Goal: Task Accomplishment & Management: Complete application form

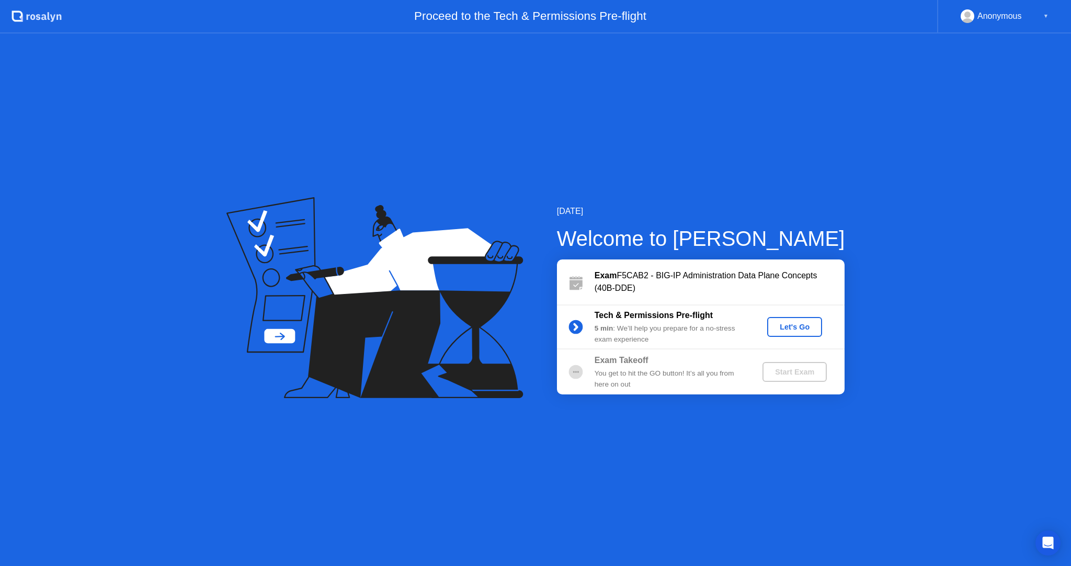
click at [794, 326] on div "Let's Go" at bounding box center [795, 327] width 47 height 8
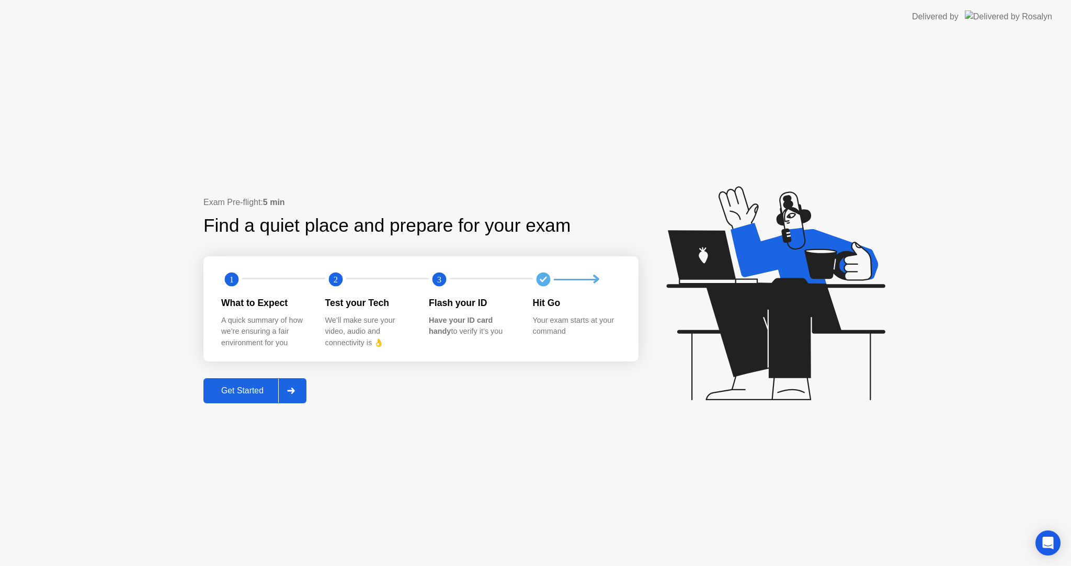
click at [250, 391] on div "Get Started" at bounding box center [243, 390] width 72 height 9
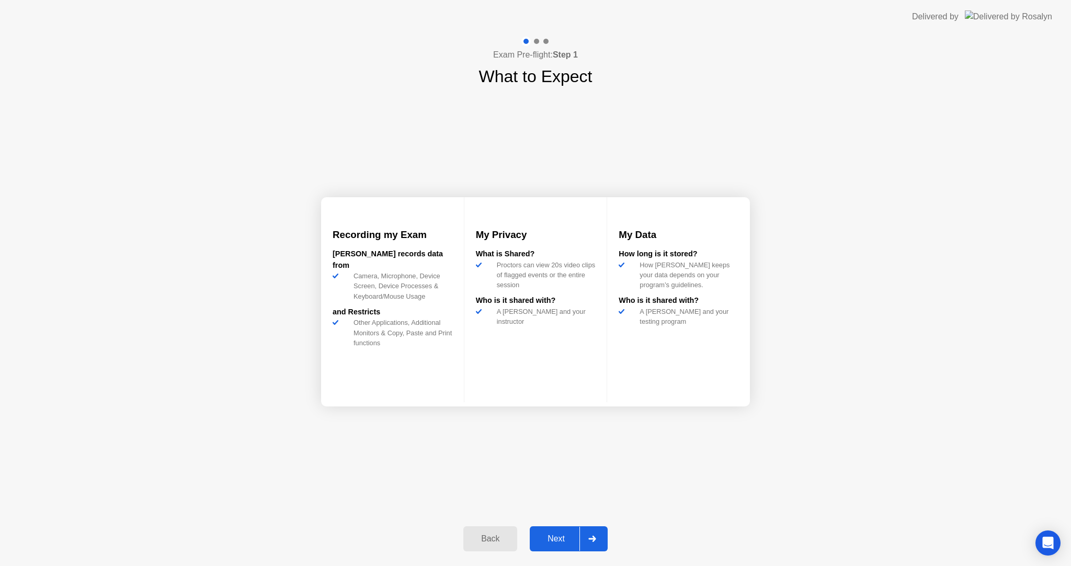
click at [555, 534] on div "Next" at bounding box center [556, 538] width 47 height 9
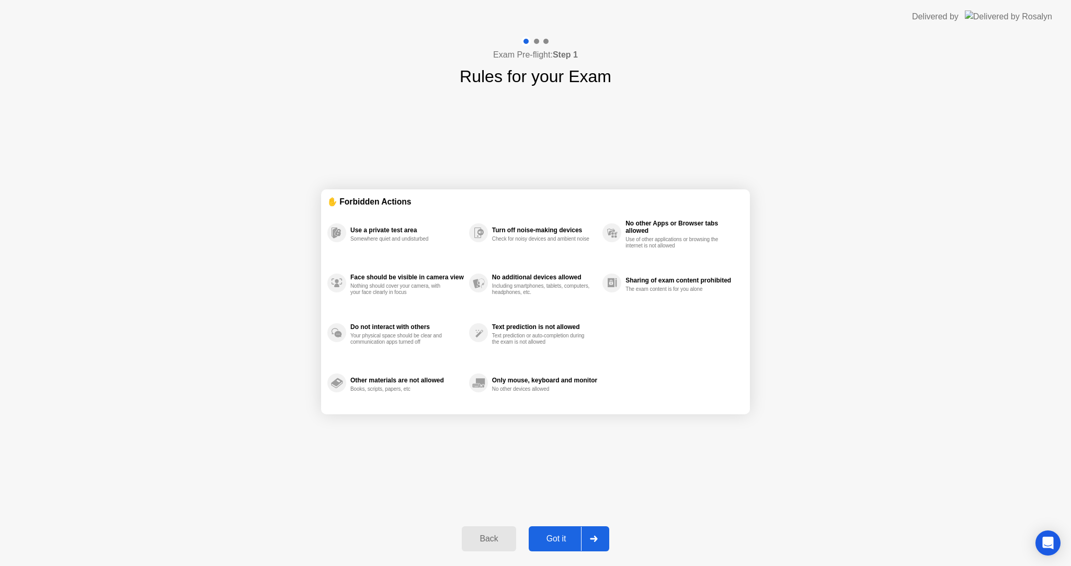
click at [564, 540] on div "Got it" at bounding box center [556, 538] width 49 height 9
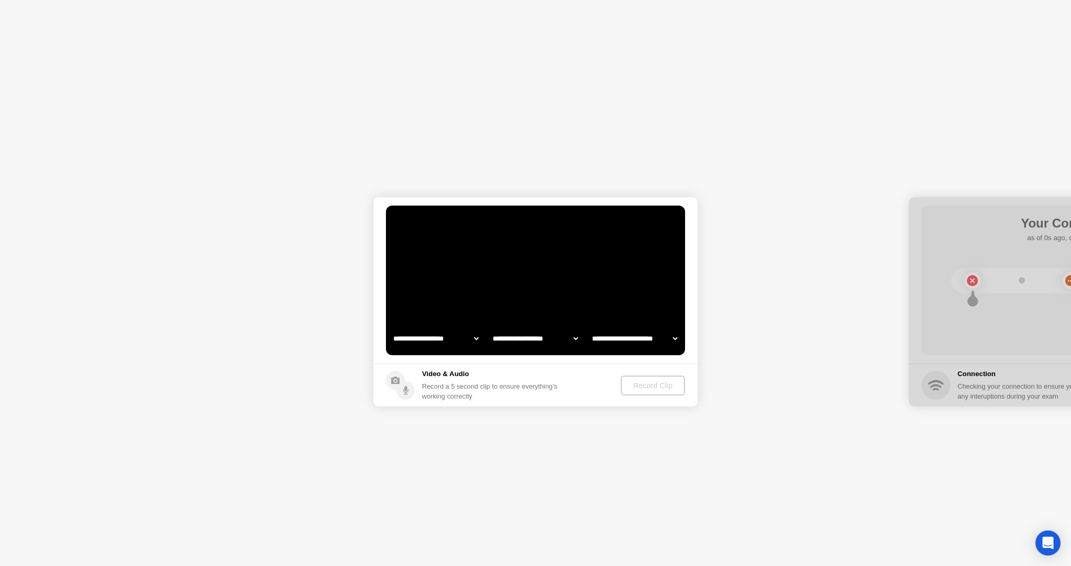
select select "**********"
select select "*******"
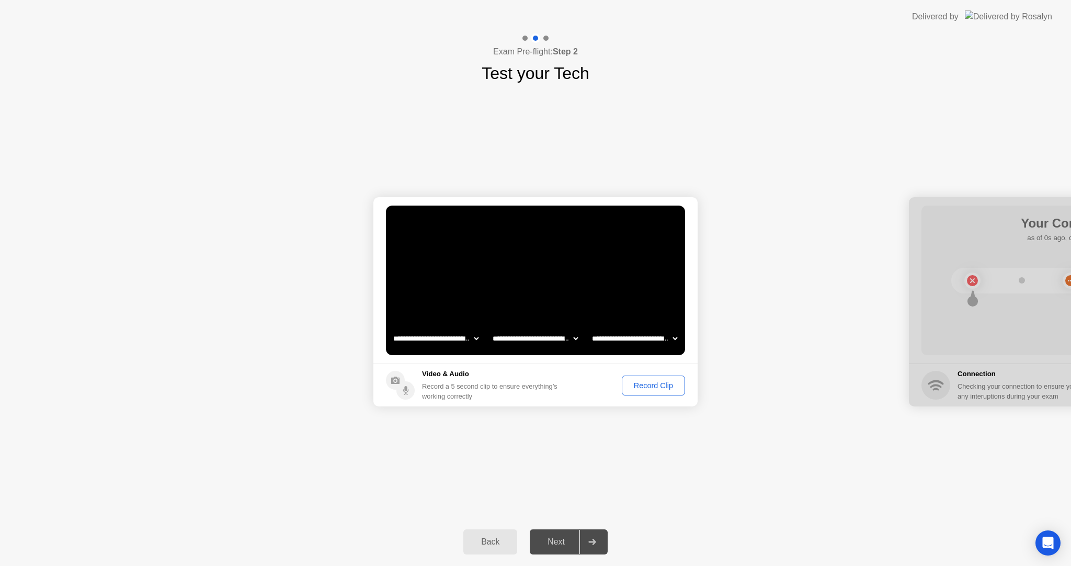
click at [469, 338] on select "**********" at bounding box center [435, 338] width 89 height 21
drag, startPoint x: 548, startPoint y: 446, endPoint x: 548, endPoint y: 434, distance: 12.0
click at [548, 446] on div "**********" at bounding box center [535, 302] width 1071 height 432
click at [562, 340] on select "**********" at bounding box center [535, 338] width 89 height 21
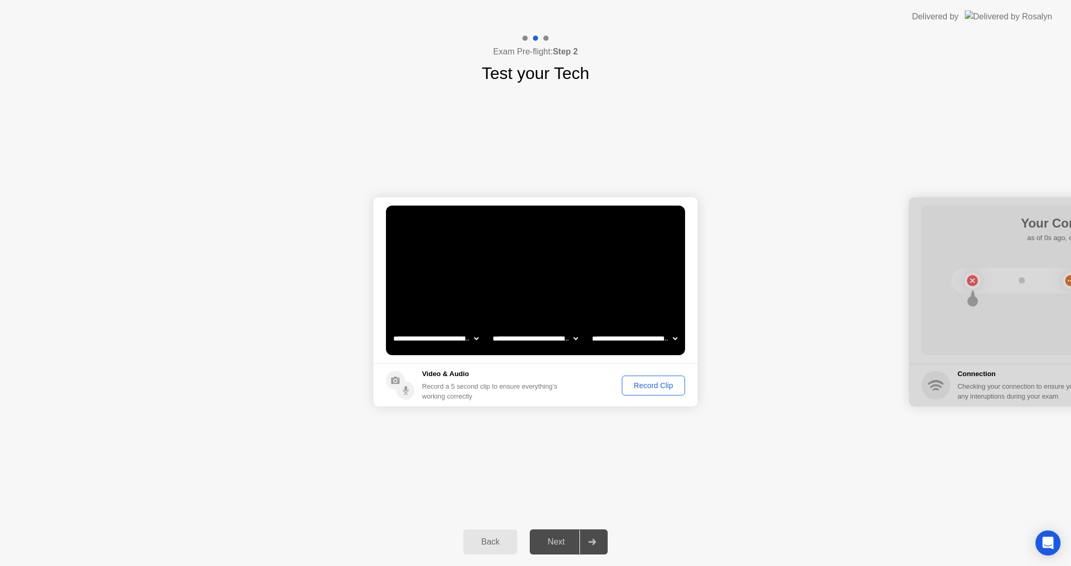
click at [645, 381] on div "Record Clip" at bounding box center [654, 385] width 56 height 8
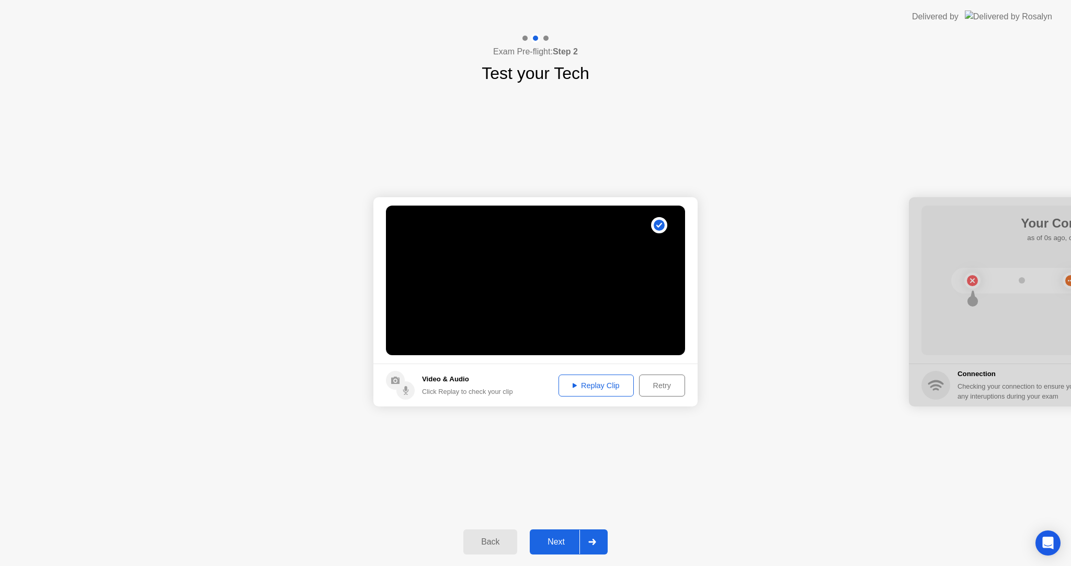
click at [599, 386] on div "Replay Clip" at bounding box center [596, 385] width 68 height 8
click at [567, 537] on div "Next" at bounding box center [556, 541] width 47 height 9
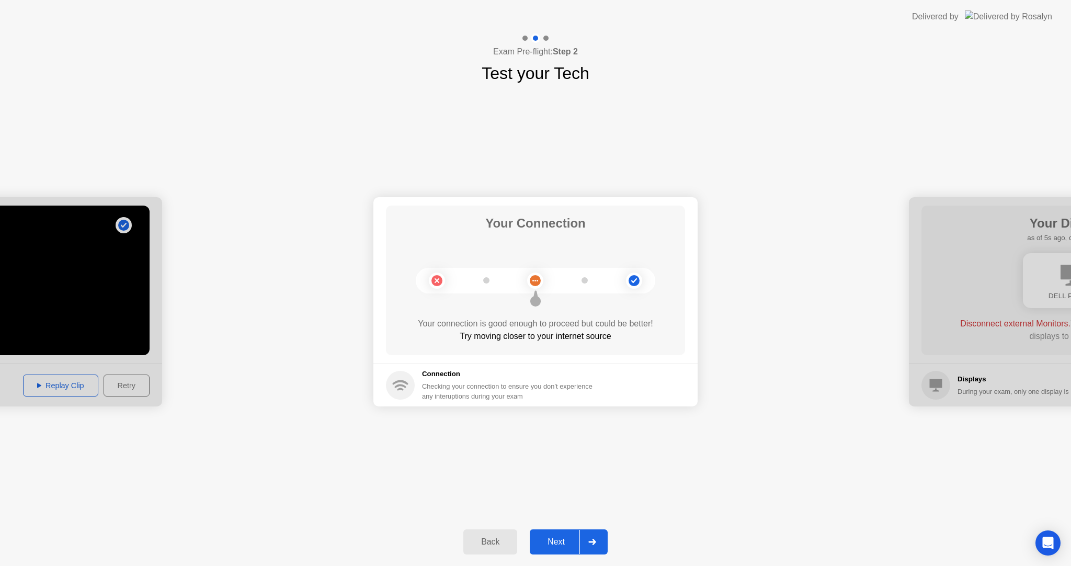
click at [575, 540] on div "Next" at bounding box center [556, 541] width 47 height 9
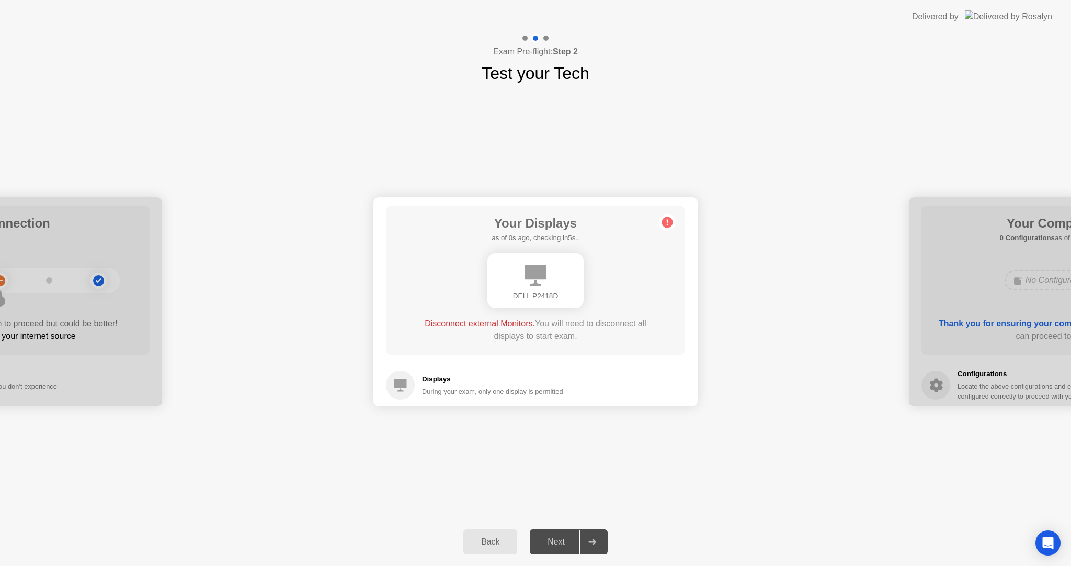
click at [540, 283] on icon at bounding box center [535, 275] width 21 height 21
click at [565, 547] on div "Next" at bounding box center [556, 541] width 47 height 9
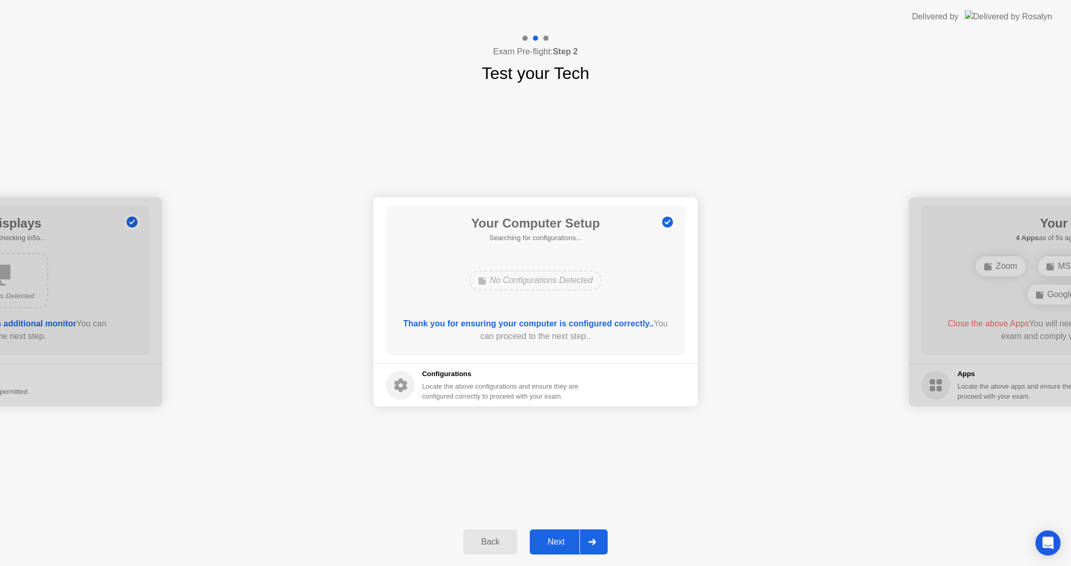
click at [563, 546] on div "Next" at bounding box center [556, 541] width 47 height 9
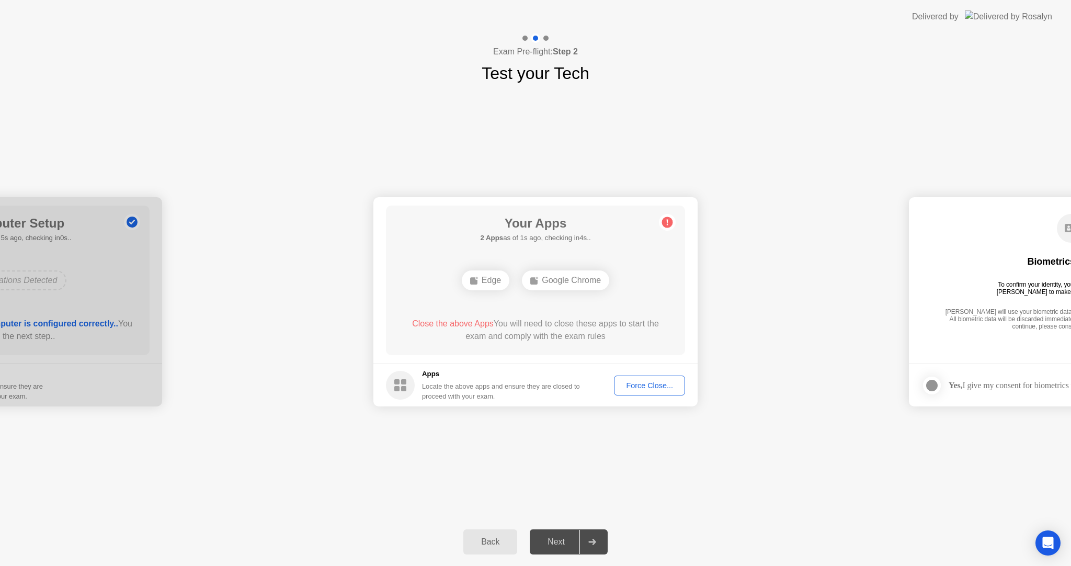
click at [757, 477] on div "**********" at bounding box center [535, 302] width 1071 height 432
click at [634, 385] on div "Force Close..." at bounding box center [650, 385] width 64 height 8
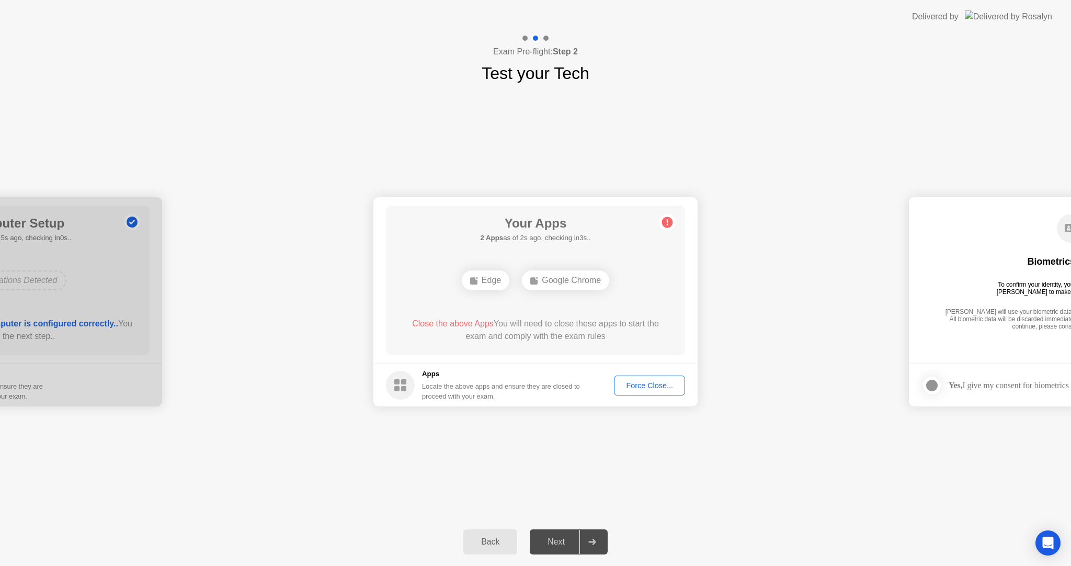
click at [649, 386] on div "Force Close..." at bounding box center [650, 385] width 64 height 8
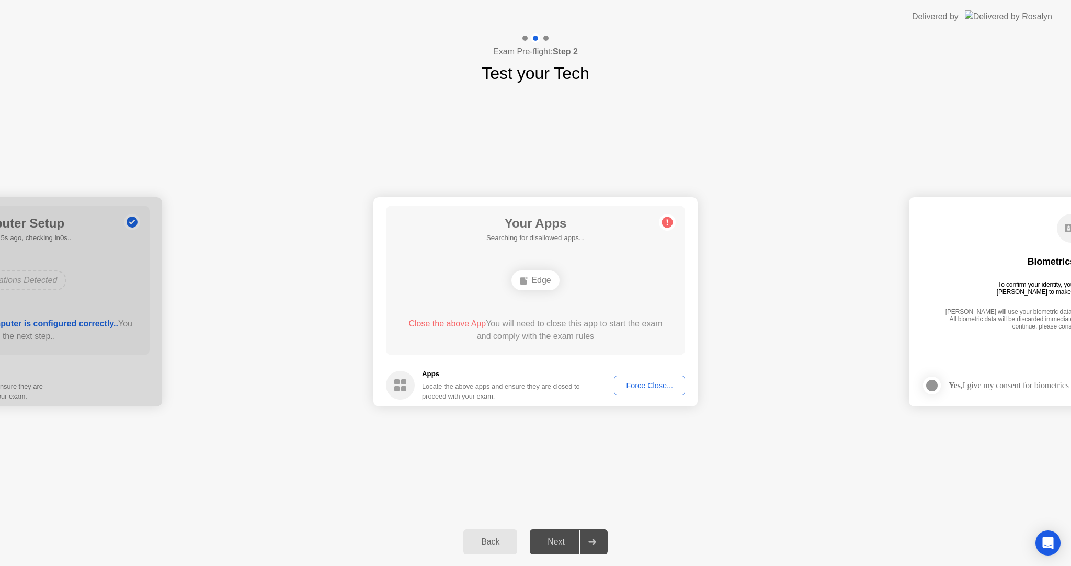
click at [816, 526] on div "Back Next" at bounding box center [535, 542] width 1071 height 48
click at [643, 392] on button "Force Close..." at bounding box center [649, 386] width 71 height 20
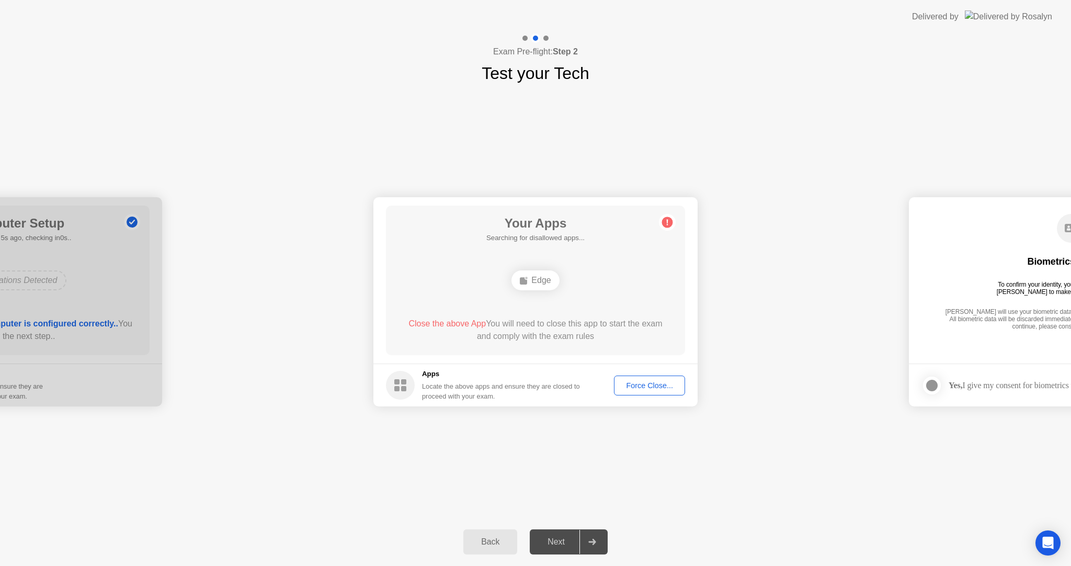
click at [537, 279] on div "Edge" at bounding box center [536, 280] width 48 height 20
click at [641, 376] on button "Force Close..." at bounding box center [649, 386] width 71 height 20
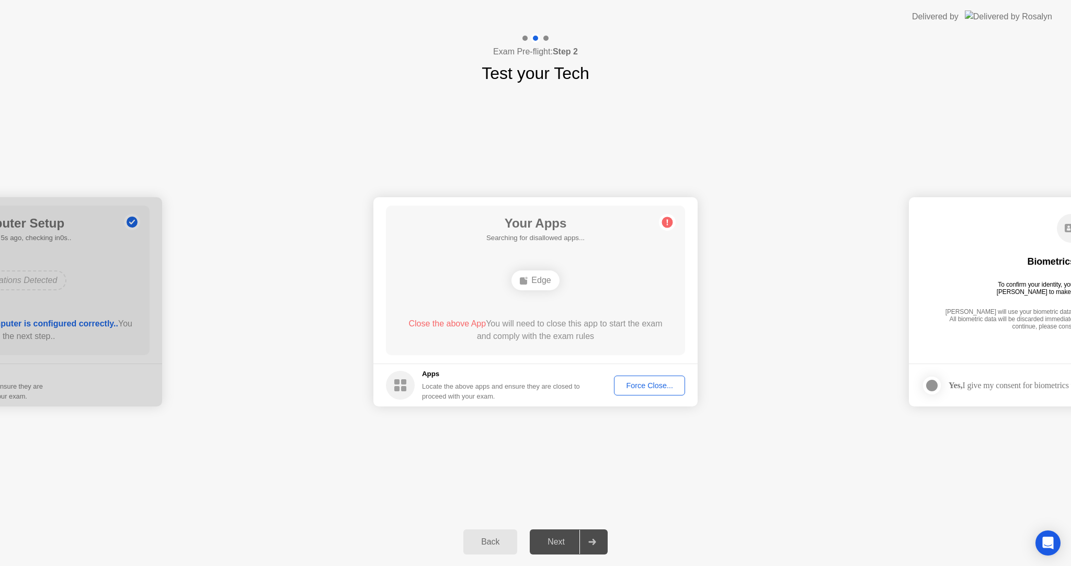
click at [523, 278] on rect at bounding box center [523, 280] width 7 height 7
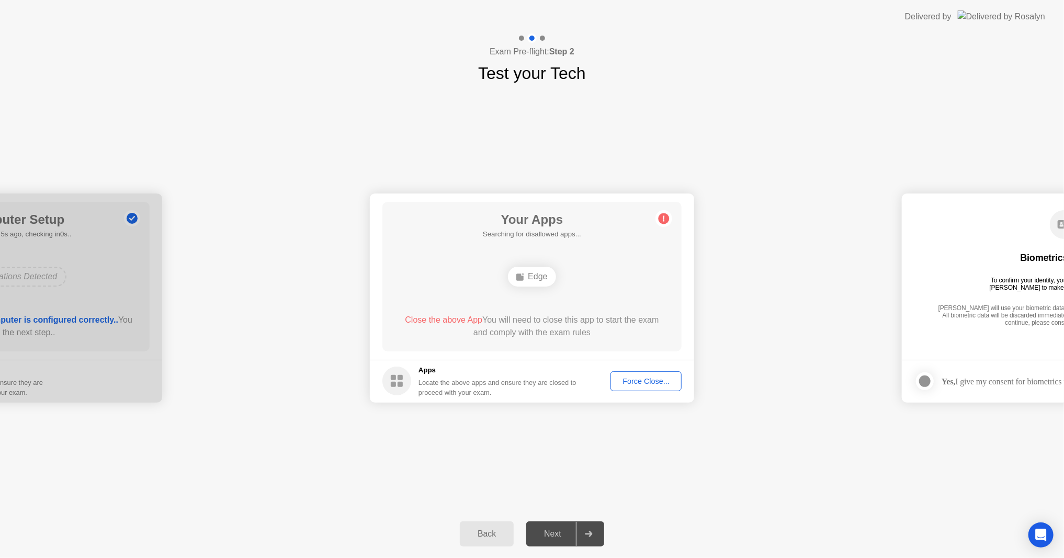
click at [669, 380] on div "Force Close..." at bounding box center [646, 381] width 64 height 8
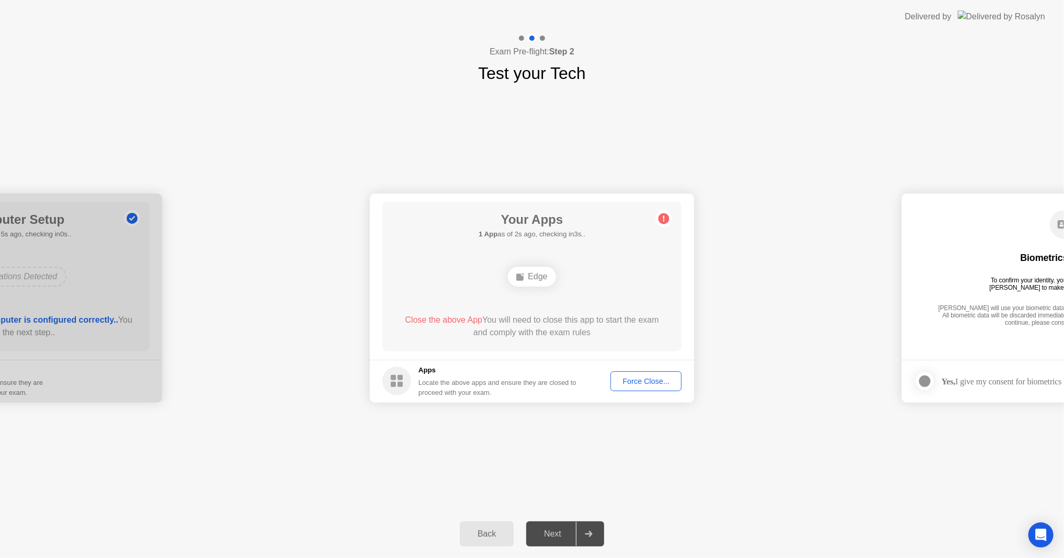
click at [589, 531] on icon at bounding box center [589, 534] width 8 height 6
click at [950, 381] on strong "Yes," at bounding box center [949, 381] width 14 height 9
click at [931, 382] on div at bounding box center [925, 381] width 13 height 13
click at [524, 268] on div "Edge" at bounding box center [532, 277] width 48 height 20
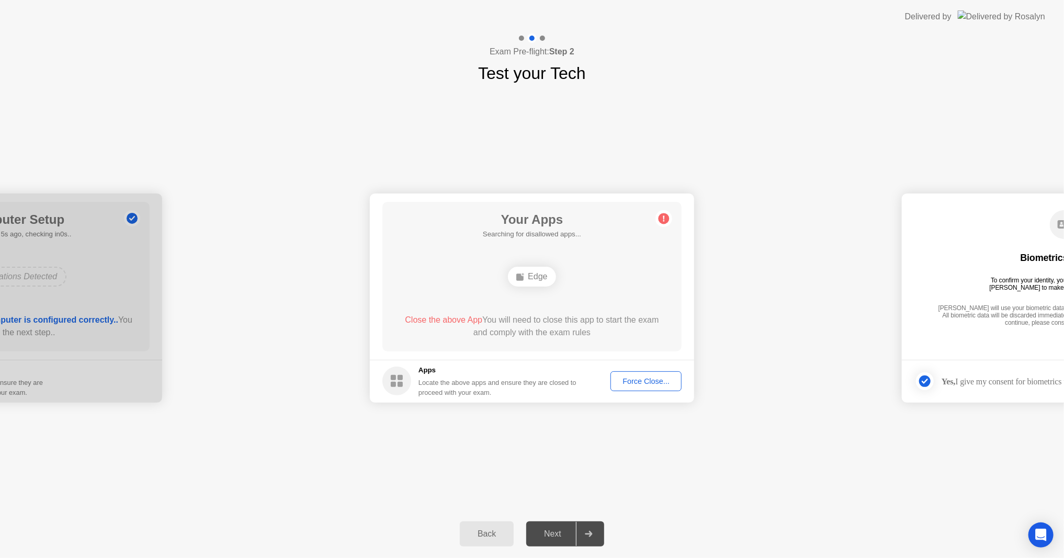
click at [524, 268] on div "Edge" at bounding box center [532, 277] width 48 height 20
click at [522, 277] on rect at bounding box center [519, 277] width 7 height 7
click at [823, 420] on div "**********" at bounding box center [532, 298] width 1064 height 424
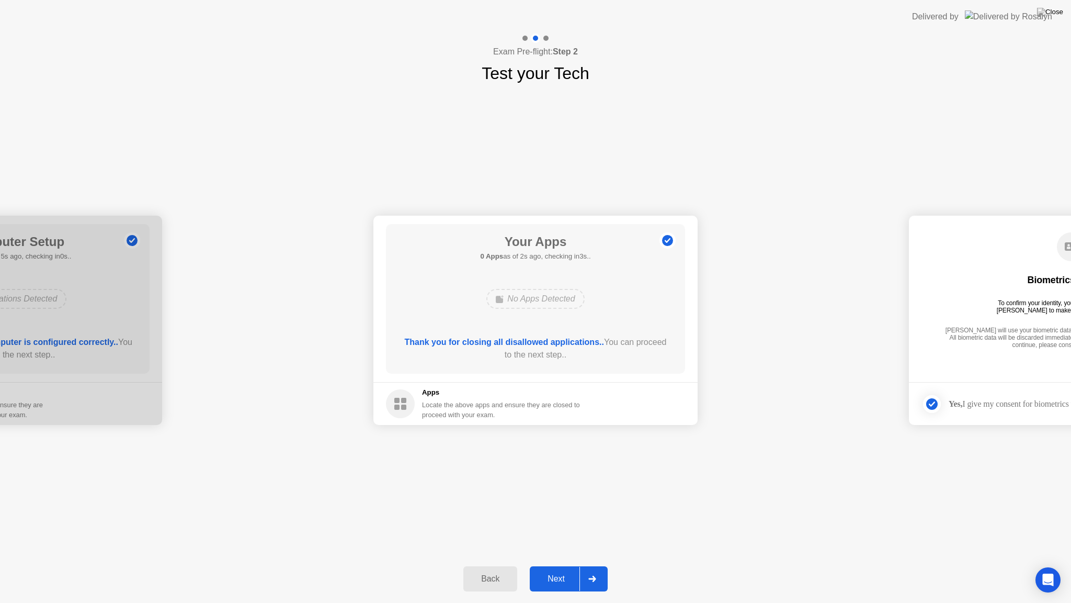
click at [568, 566] on div "Next" at bounding box center [556, 578] width 47 height 9
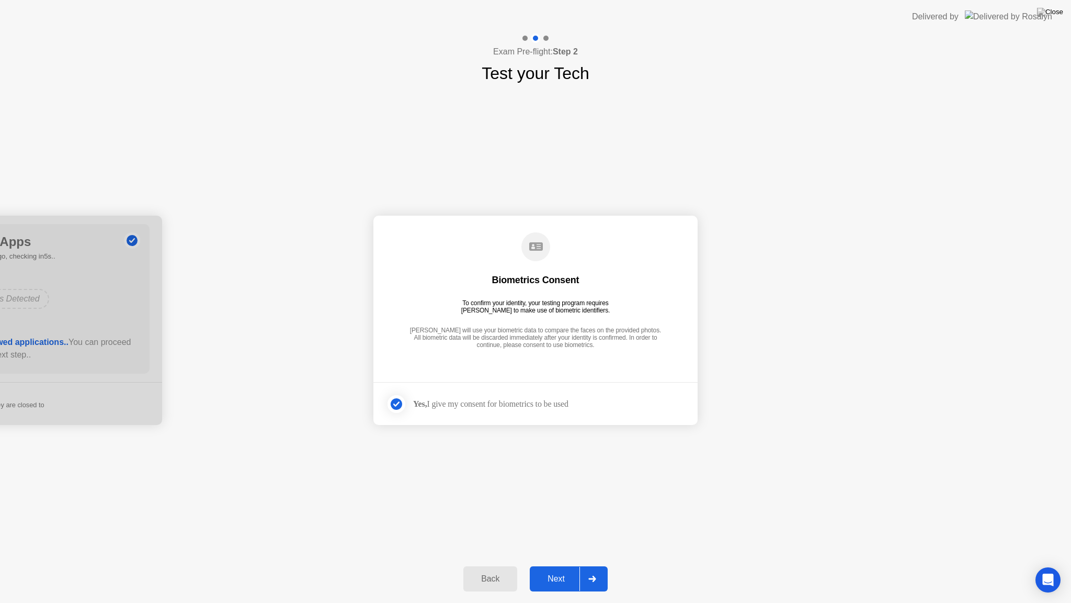
click at [561, 566] on div "Next" at bounding box center [556, 578] width 47 height 9
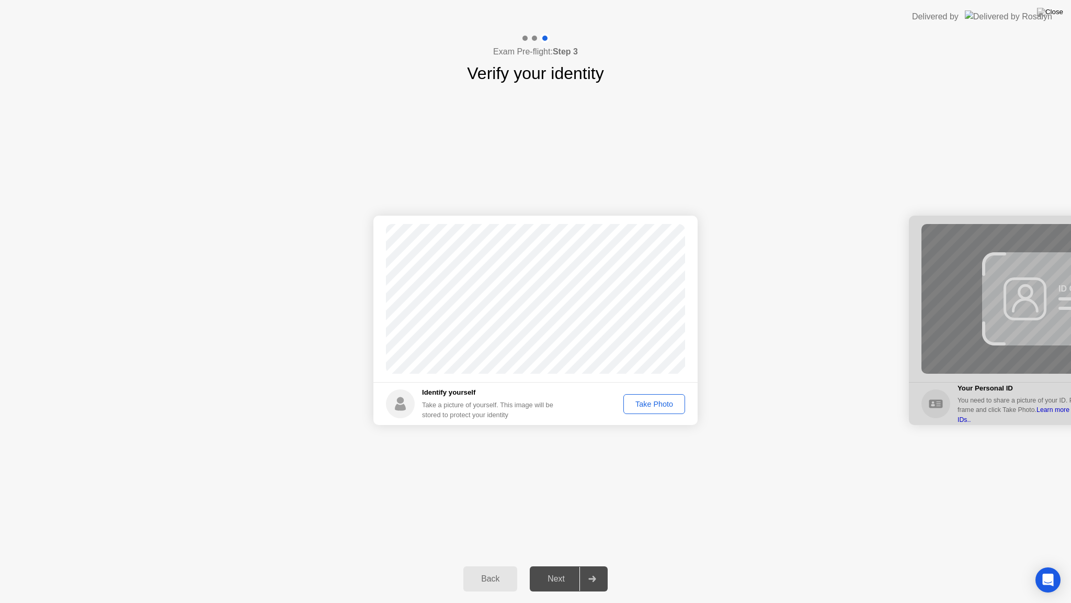
click at [650, 402] on div "Take Photo" at bounding box center [654, 404] width 54 height 8
click at [562, 566] on div "Next" at bounding box center [556, 578] width 47 height 9
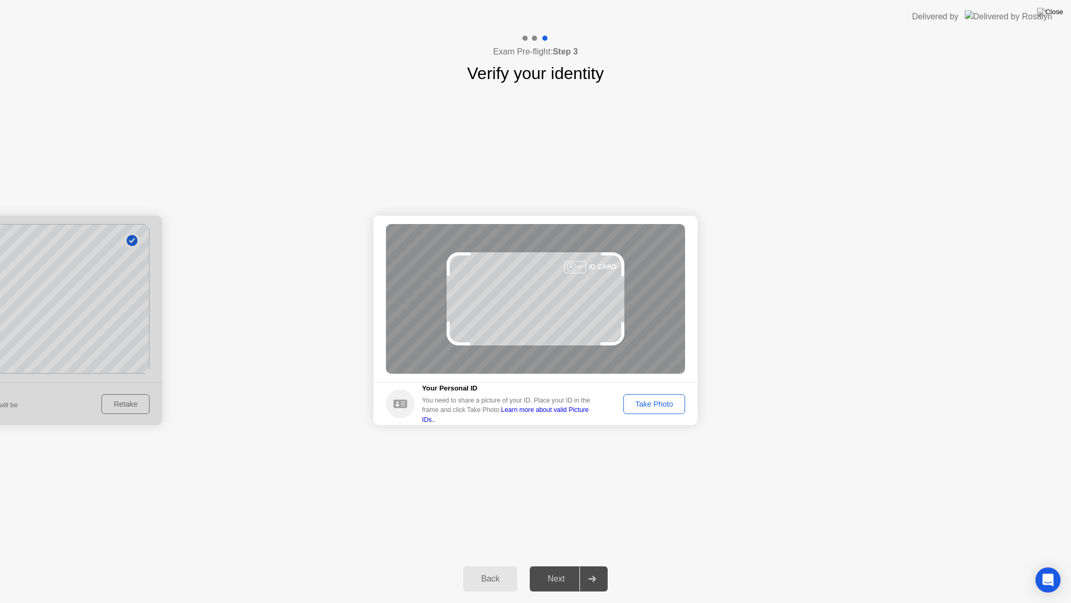
click at [663, 400] on div "Take Photo" at bounding box center [654, 404] width 54 height 8
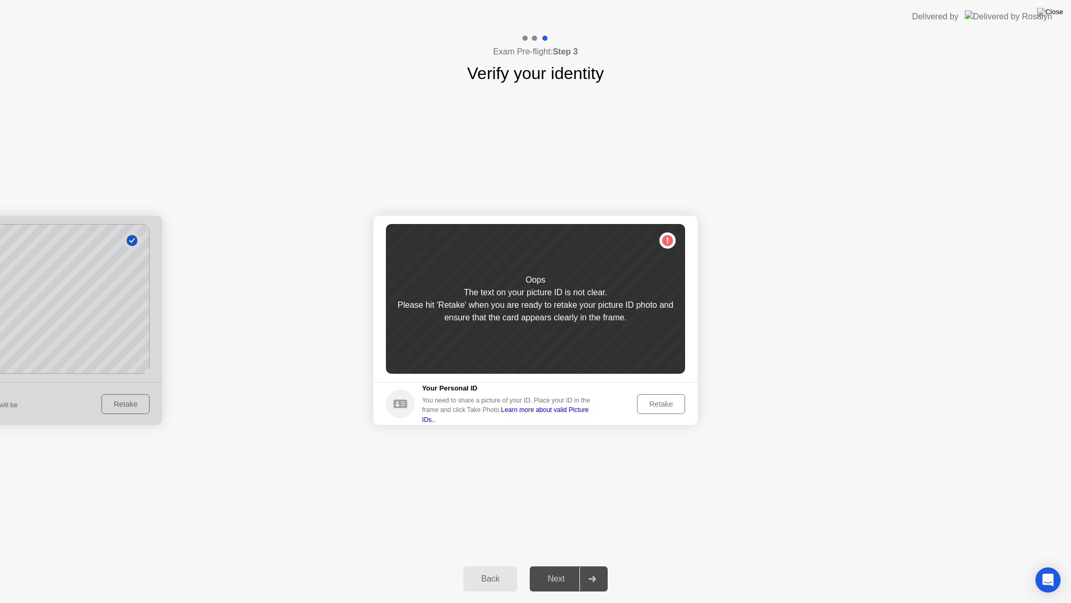
click at [666, 400] on button "Retake" at bounding box center [661, 404] width 48 height 20
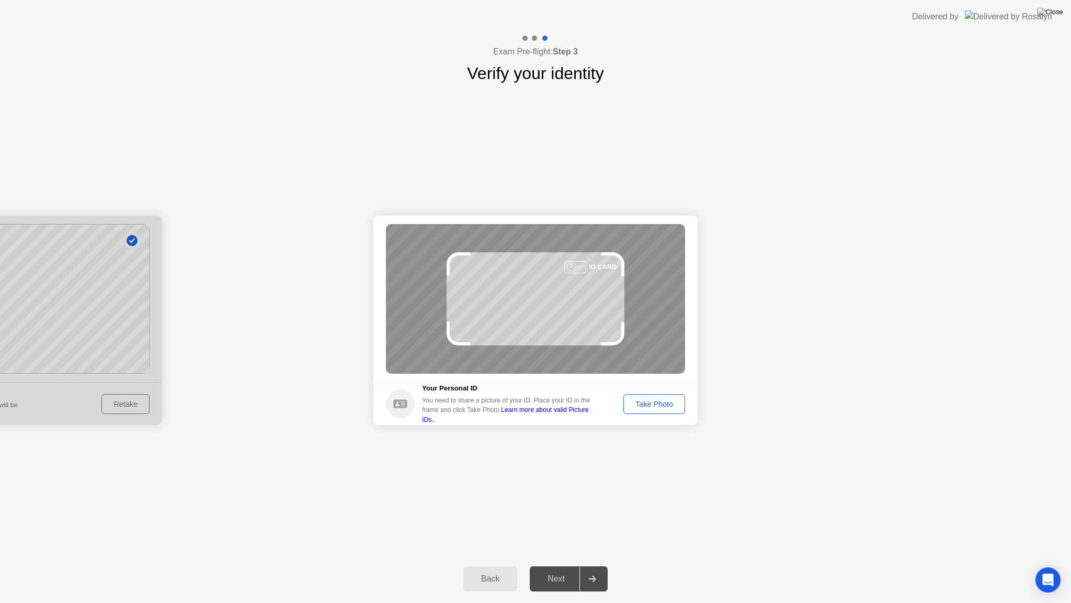
click at [596, 406] on div "You need to share a picture of your ID. Place your ID in the frame and click Ta…" at bounding box center [510, 410] width 176 height 29
click at [589, 413] on link "Learn more about valid Picture IDs.." at bounding box center [505, 414] width 167 height 17
click at [478, 566] on div "Back" at bounding box center [491, 578] width 48 height 9
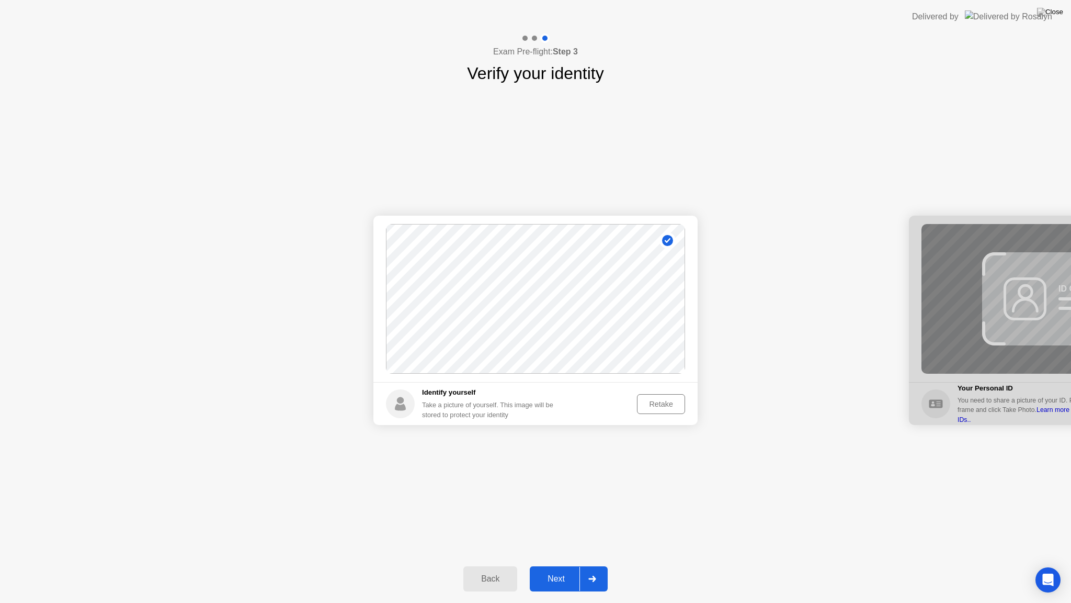
click at [504, 566] on div "Back" at bounding box center [491, 578] width 48 height 9
select select "**********"
select select "*******"
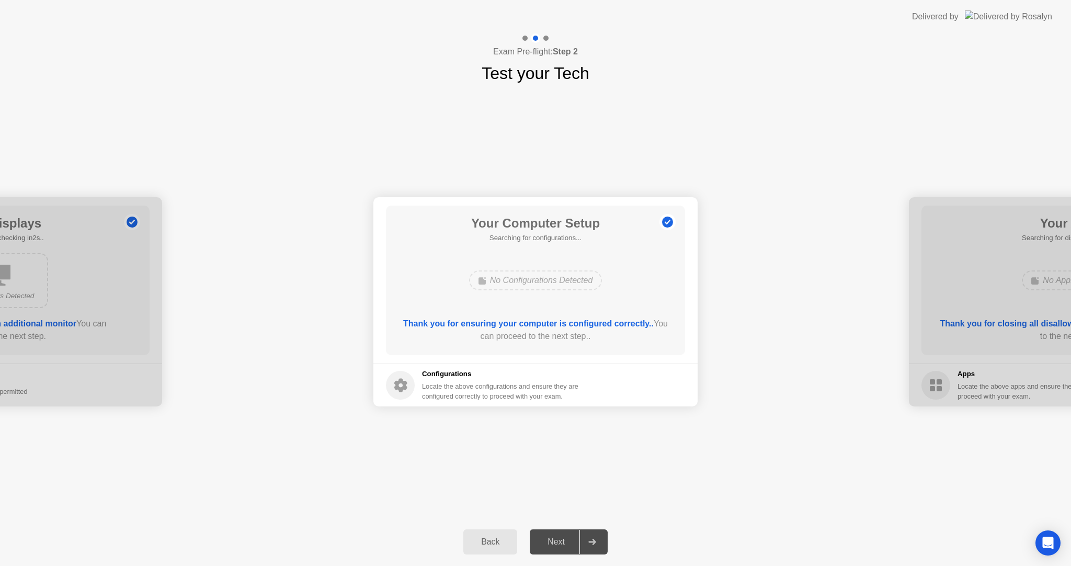
drag, startPoint x: 563, startPoint y: 524, endPoint x: 565, endPoint y: 541, distance: 17.4
click at [563, 525] on div "Back Next" at bounding box center [535, 542] width 1071 height 48
click at [566, 540] on div "Next" at bounding box center [556, 541] width 47 height 9
click at [583, 540] on div at bounding box center [592, 542] width 25 height 24
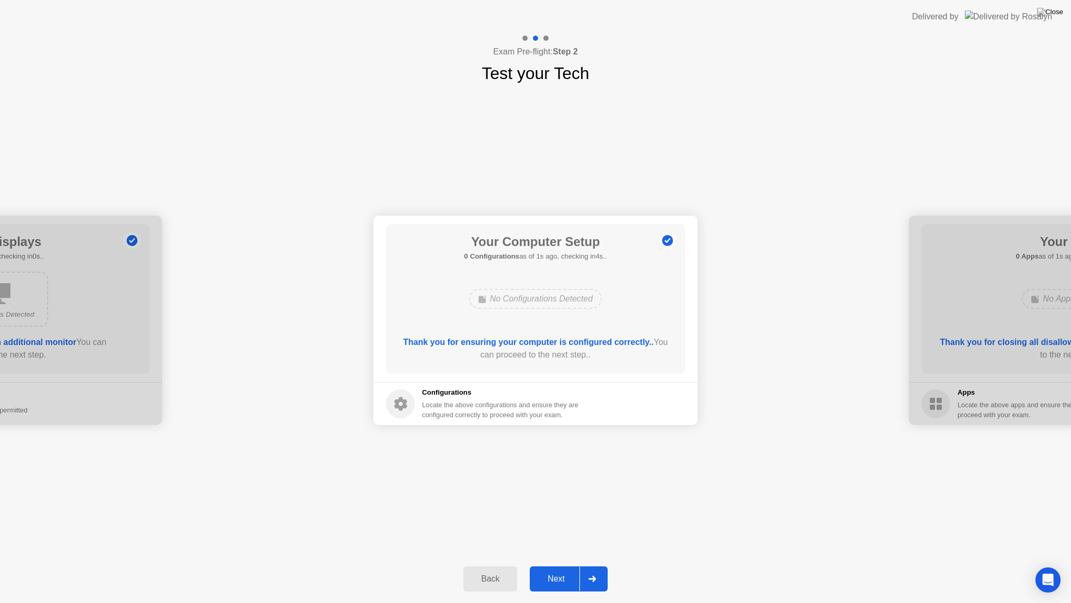
drag, startPoint x: 575, startPoint y: 322, endPoint x: 569, endPoint y: 344, distance: 22.3
click at [575, 329] on div "Your Computer Setup 0 Configurations as of 1s ago, checking in4s.. No Configura…" at bounding box center [535, 299] width 299 height 150
click at [569, 344] on b "Thank you for ensuring your computer is configured correctly.." at bounding box center [528, 341] width 251 height 9
click at [583, 566] on div at bounding box center [592, 579] width 25 height 24
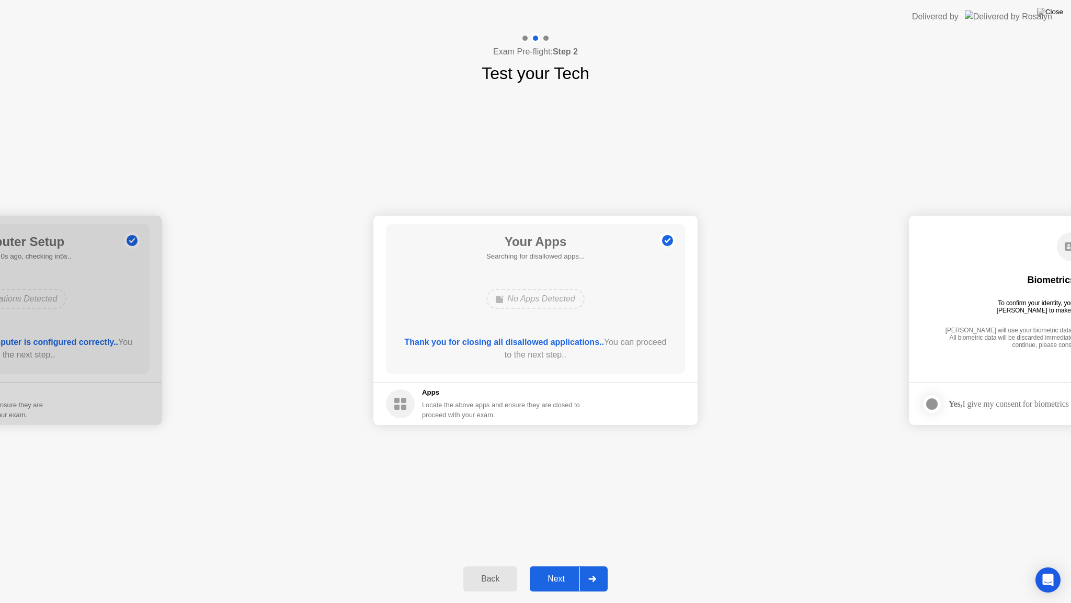
click at [571, 566] on button "Next" at bounding box center [569, 578] width 78 height 25
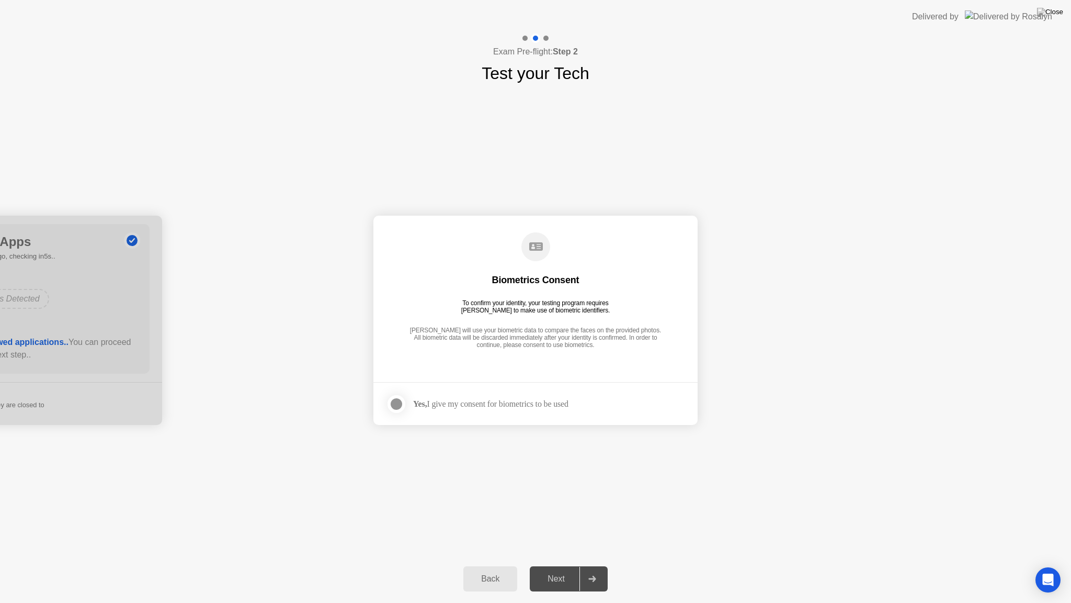
drag, startPoint x: 476, startPoint y: 419, endPoint x: 488, endPoint y: 401, distance: 21.5
click at [476, 417] on footer "Yes, I give my consent for biometrics to be used" at bounding box center [536, 403] width 324 height 43
click at [490, 400] on div "Yes, I give my consent for biometrics to be used" at bounding box center [490, 404] width 155 height 10
click at [399, 404] on div at bounding box center [396, 404] width 13 height 13
click at [396, 400] on div at bounding box center [396, 404] width 13 height 13
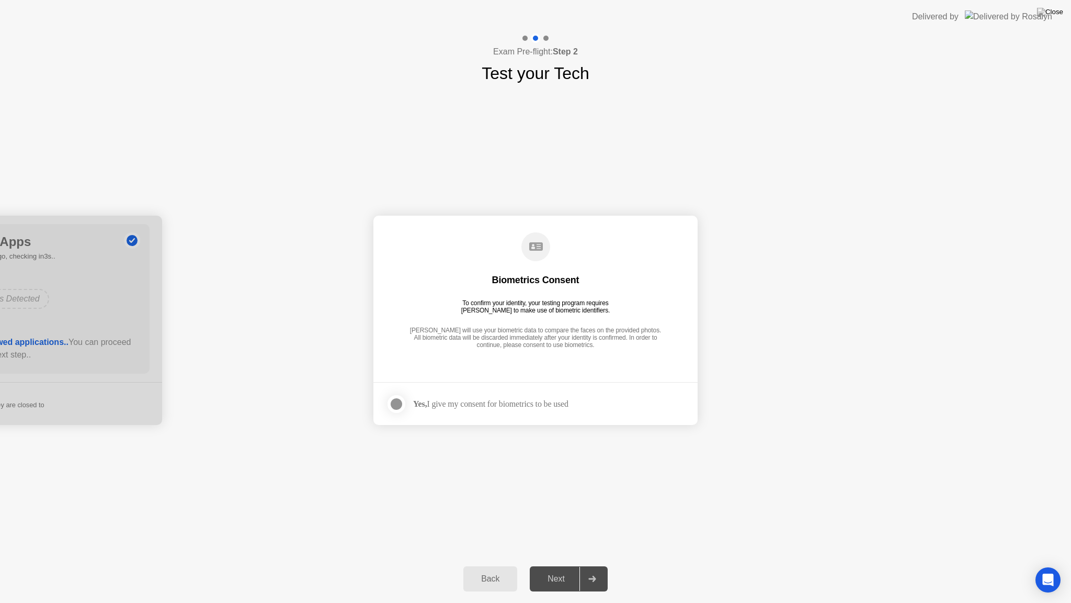
click at [400, 404] on div at bounding box center [396, 404] width 13 height 13
click at [571, 566] on div "Next" at bounding box center [556, 578] width 47 height 9
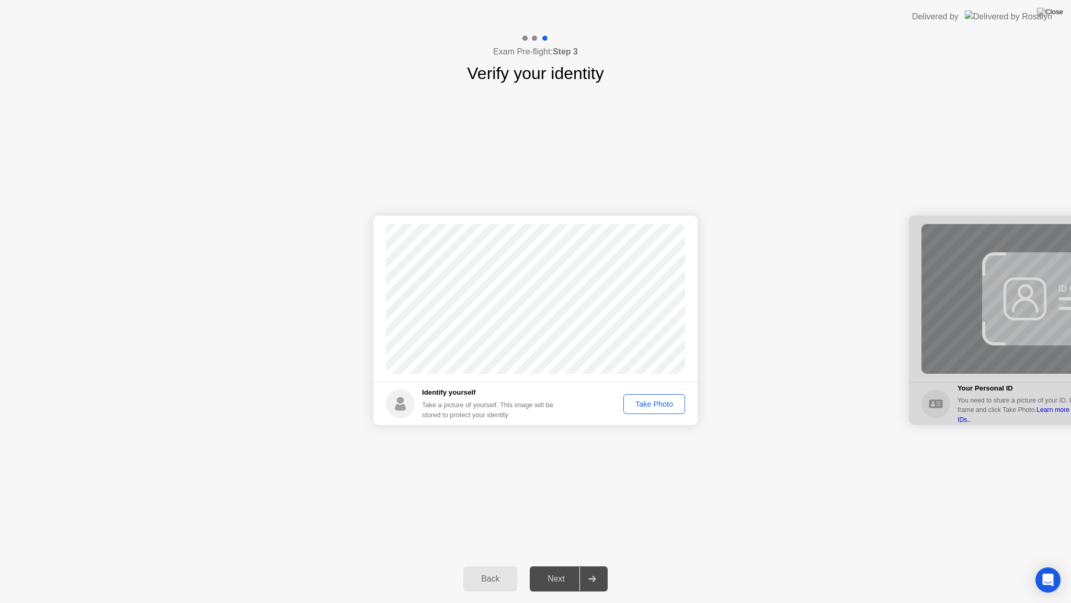
click at [658, 404] on div "Take Photo" at bounding box center [654, 404] width 54 height 8
click at [562, 566] on div "Next" at bounding box center [556, 578] width 47 height 9
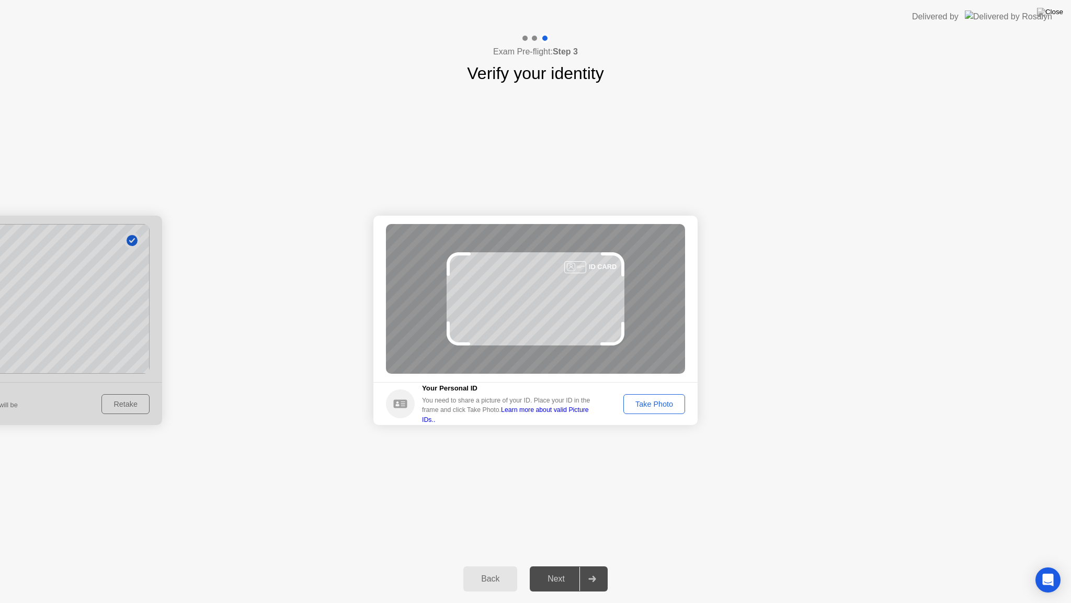
click at [657, 402] on div "Take Photo" at bounding box center [654, 404] width 54 height 8
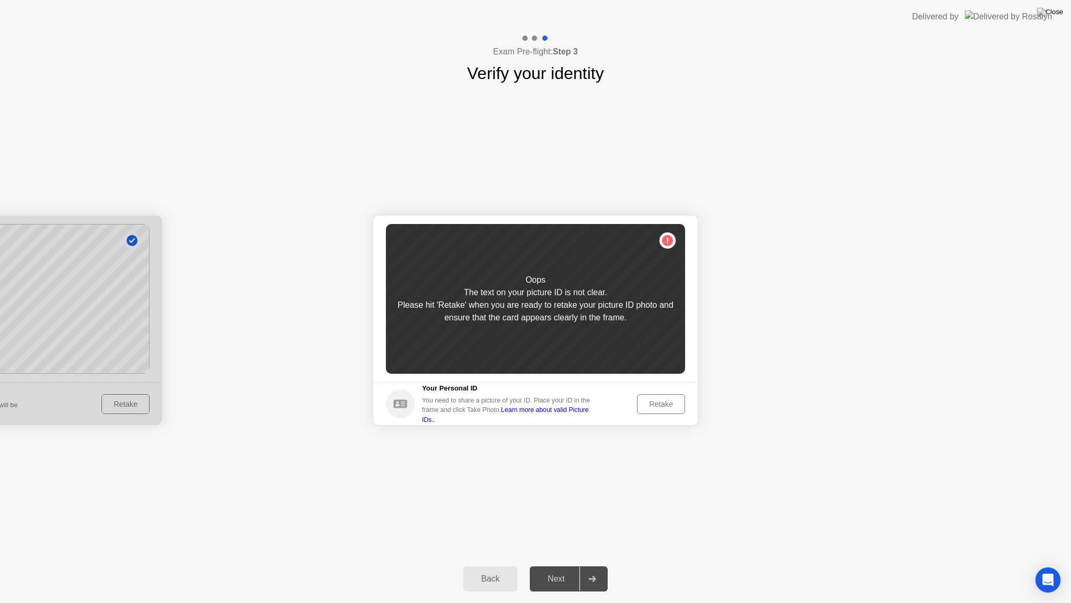
click at [657, 403] on div "Retake" at bounding box center [661, 404] width 41 height 8
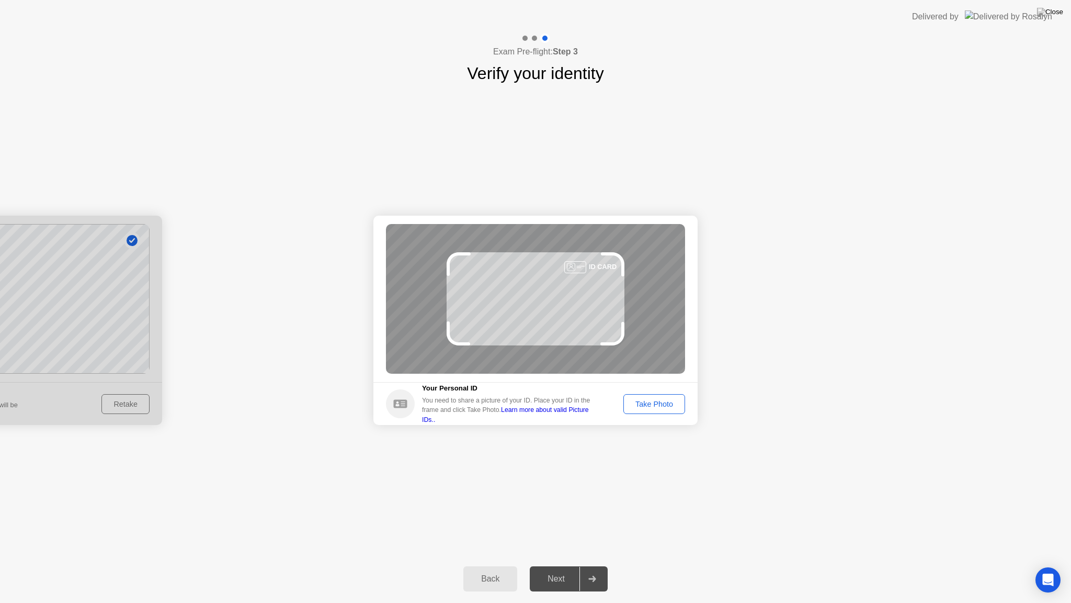
click at [662, 405] on div "Take Photo" at bounding box center [654, 404] width 54 height 8
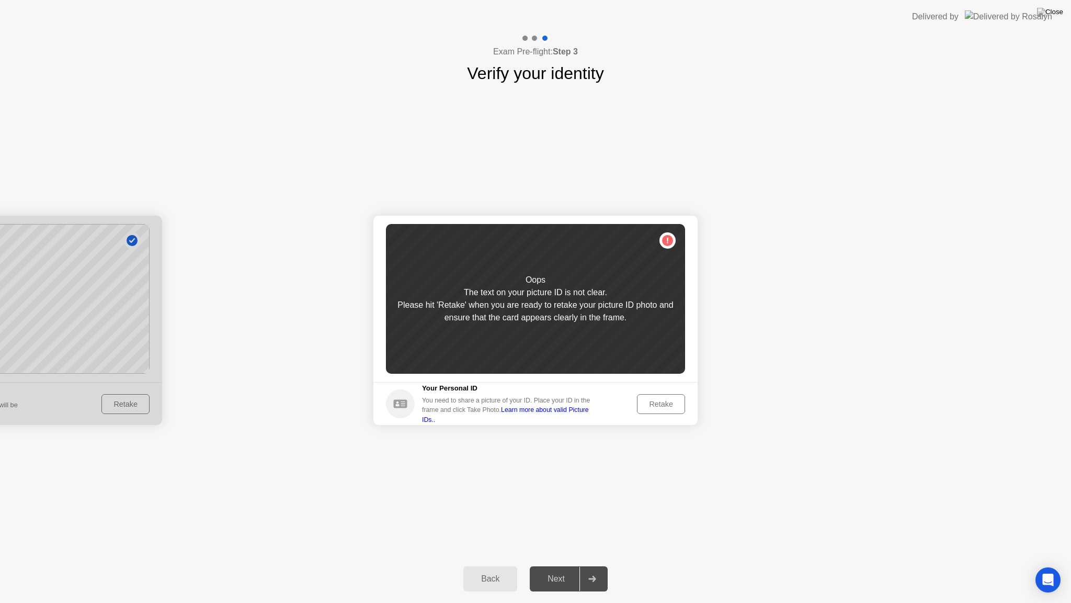
click at [661, 406] on div "Retake" at bounding box center [661, 404] width 41 height 8
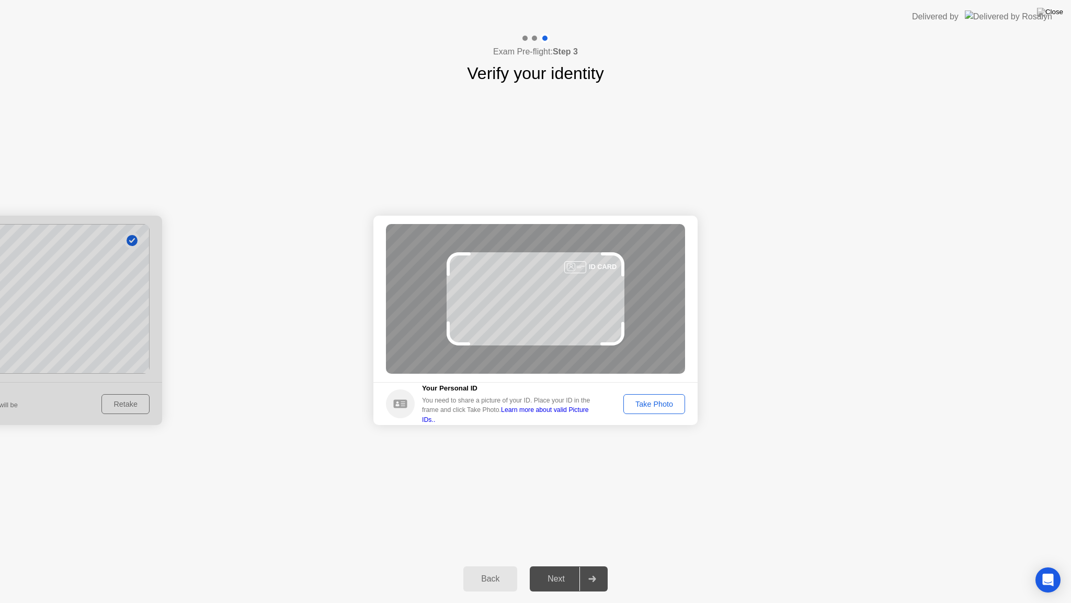
click at [664, 401] on div "Take Photo" at bounding box center [654, 404] width 54 height 8
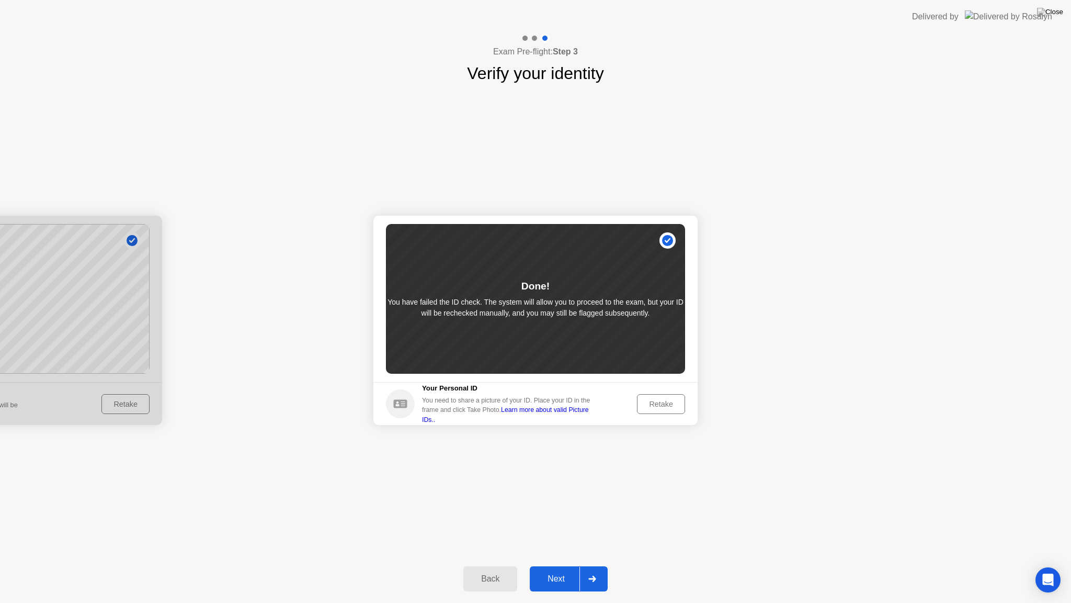
click at [561, 566] on div "Next" at bounding box center [556, 578] width 47 height 9
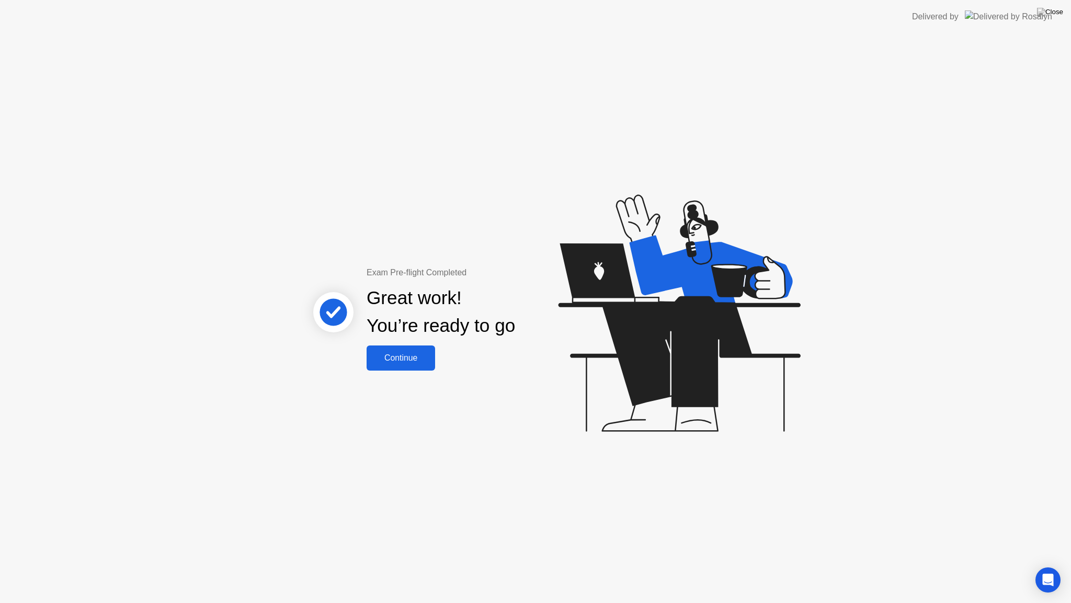
click at [410, 362] on div "Continue" at bounding box center [401, 357] width 62 height 9
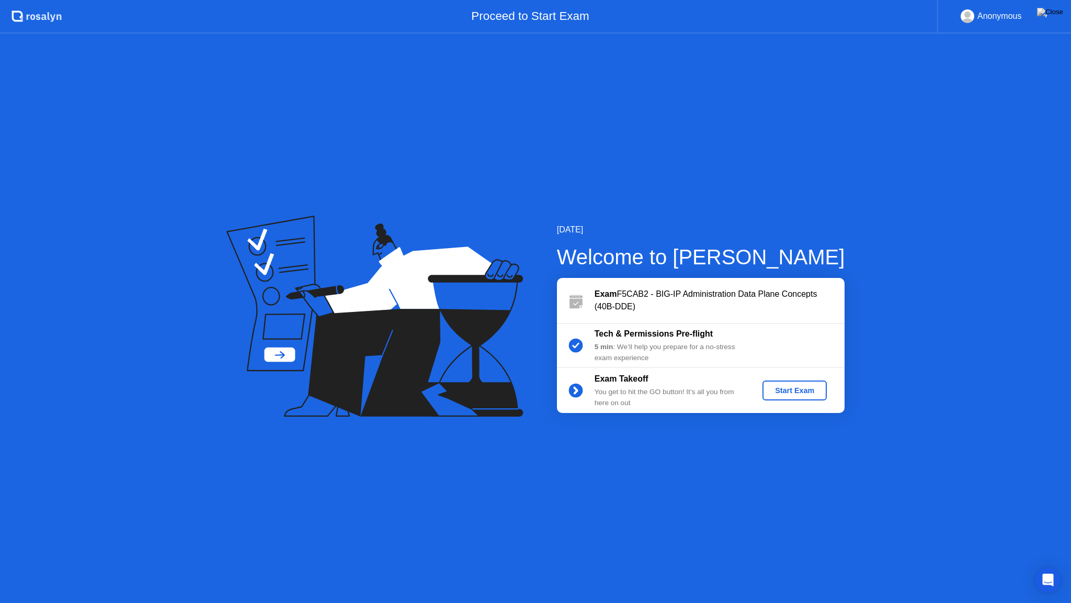
click at [800, 386] on div "Start Exam" at bounding box center [795, 390] width 56 height 8
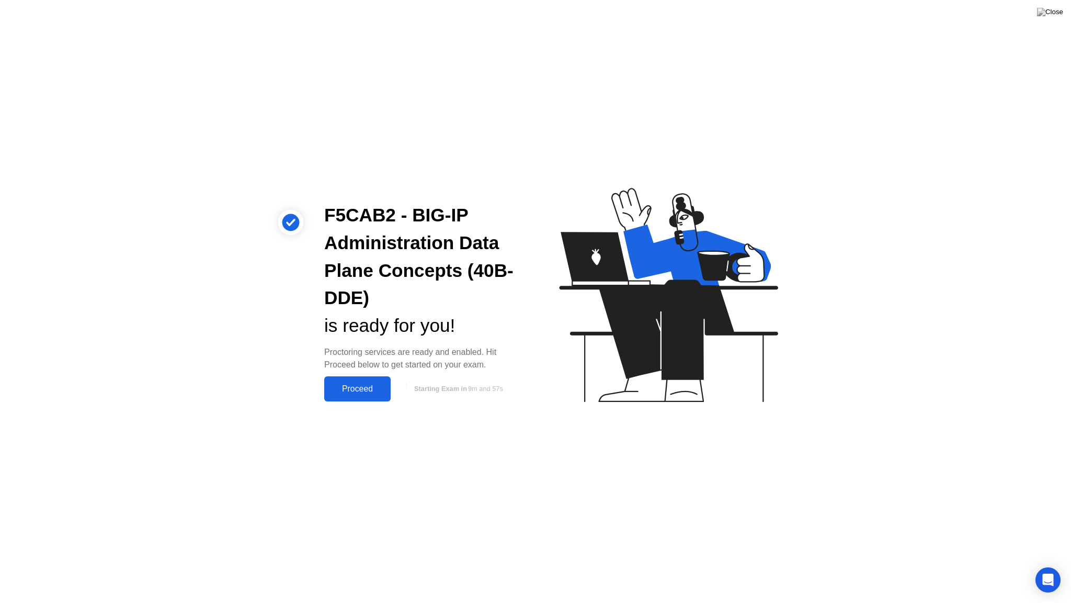
click at [348, 393] on div "Proceed" at bounding box center [357, 388] width 60 height 9
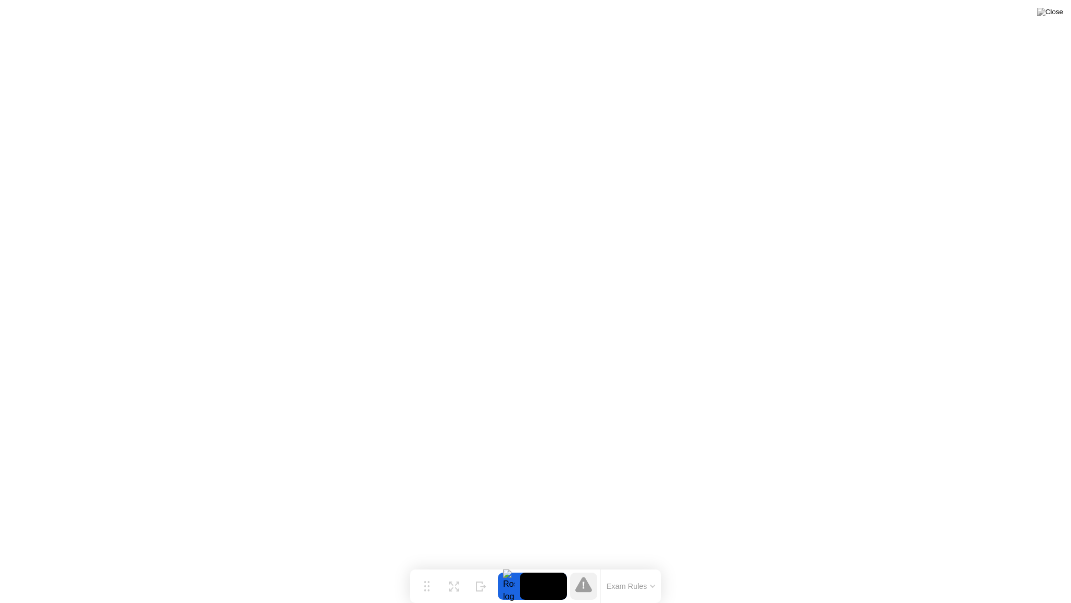
drag, startPoint x: 634, startPoint y: 593, endPoint x: 643, endPoint y: 571, distance: 24.4
click at [643, 566] on div "Exam Rules" at bounding box center [631, 585] width 61 height 33
click at [462, 566] on button "Expand" at bounding box center [453, 585] width 27 height 27
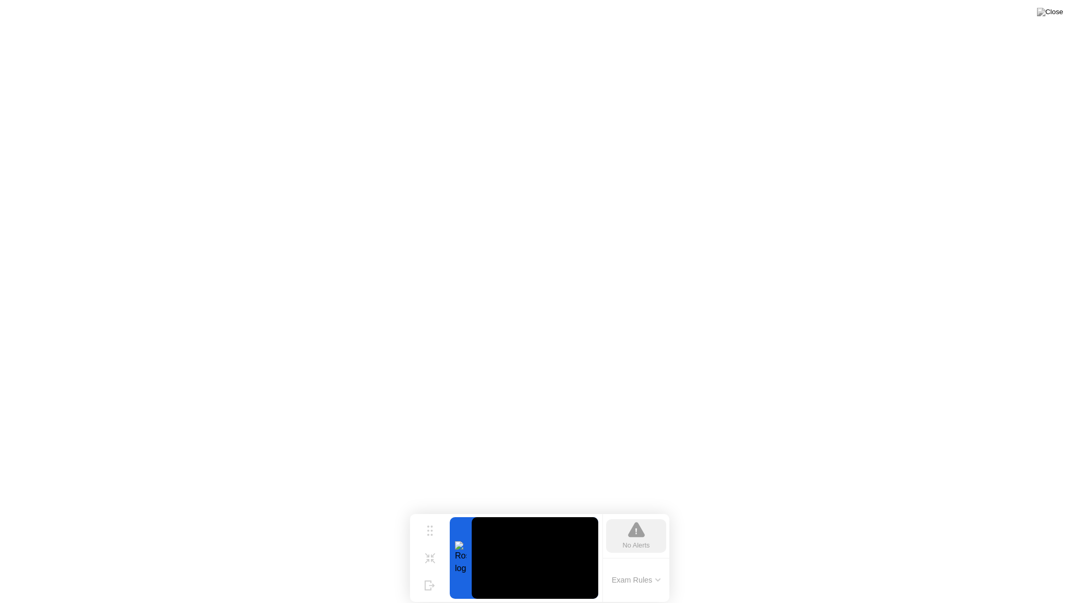
drag, startPoint x: 627, startPoint y: 589, endPoint x: 509, endPoint y: 564, distance: 120.3
click at [509, 564] on div "Move Shrink Hide No Alerts Exam Rules" at bounding box center [539, 558] width 259 height 88
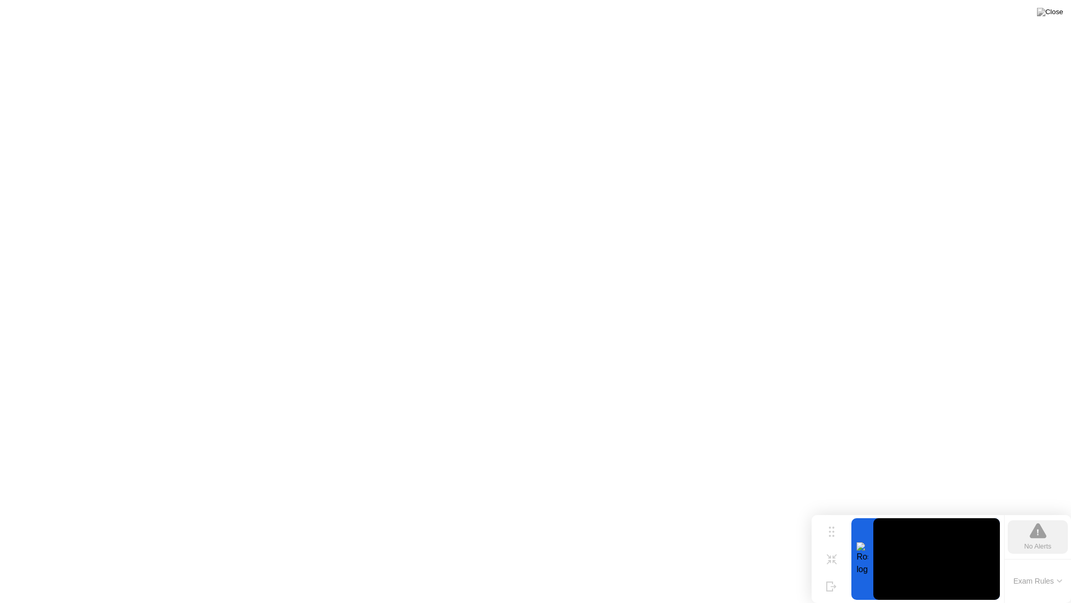
drag, startPoint x: 433, startPoint y: 534, endPoint x: 900, endPoint y: 548, distance: 466.9
click at [899, 548] on div "Move Shrink Hide No Alerts Exam Rules" at bounding box center [941, 559] width 259 height 88
drag, startPoint x: 833, startPoint y: 540, endPoint x: 794, endPoint y: 321, distance: 223.2
click at [825, 537] on div "Move" at bounding box center [832, 540] width 14 height 6
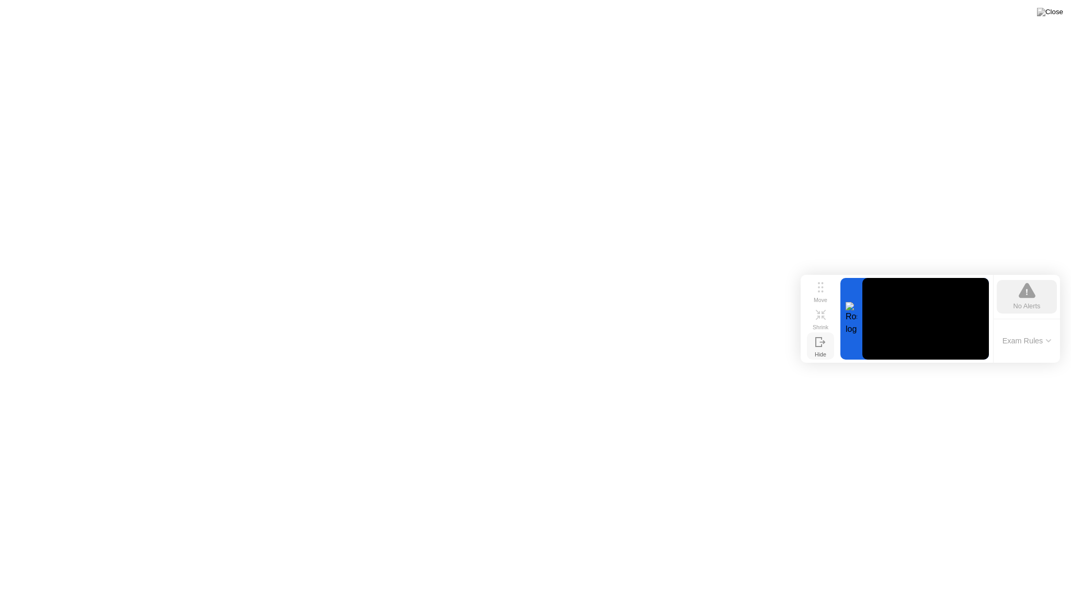
drag, startPoint x: 827, startPoint y: 318, endPoint x: 820, endPoint y: 352, distance: 35.2
click at [820, 354] on div "Move Shrink Hide" at bounding box center [820, 319] width 33 height 82
drag, startPoint x: 820, startPoint y: 349, endPoint x: 821, endPoint y: 293, distance: 56.0
click at [822, 296] on div "Move Shrink Hide" at bounding box center [820, 319] width 33 height 82
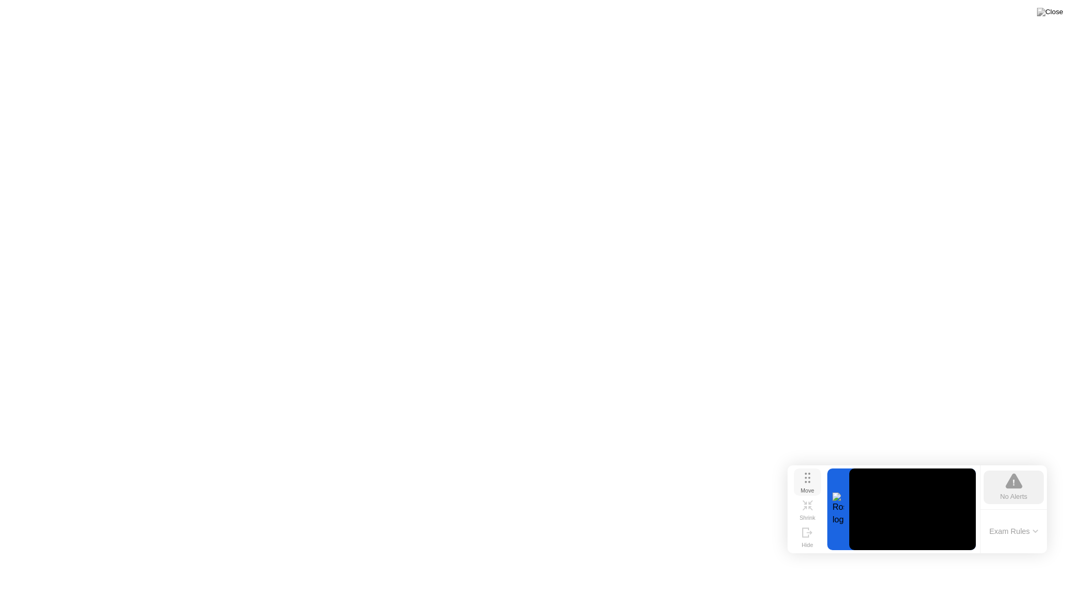
drag, startPoint x: 821, startPoint y: 292, endPoint x: 810, endPoint y: 485, distance: 193.9
click at [810, 483] on icon at bounding box center [808, 477] width 6 height 10
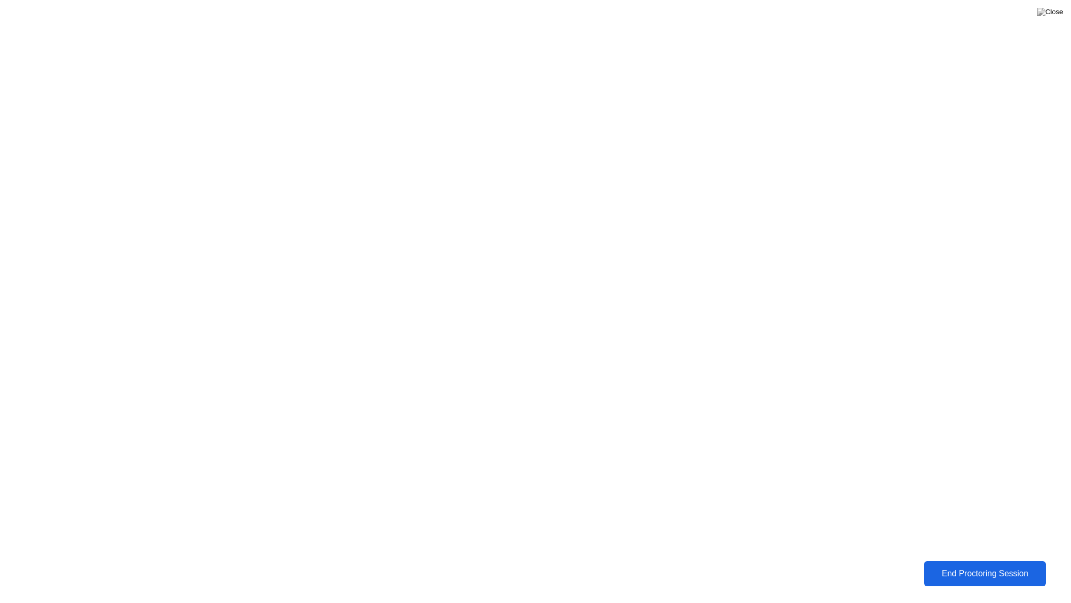
click at [1021, 566] on div "End Proctoring Session" at bounding box center [985, 573] width 116 height 9
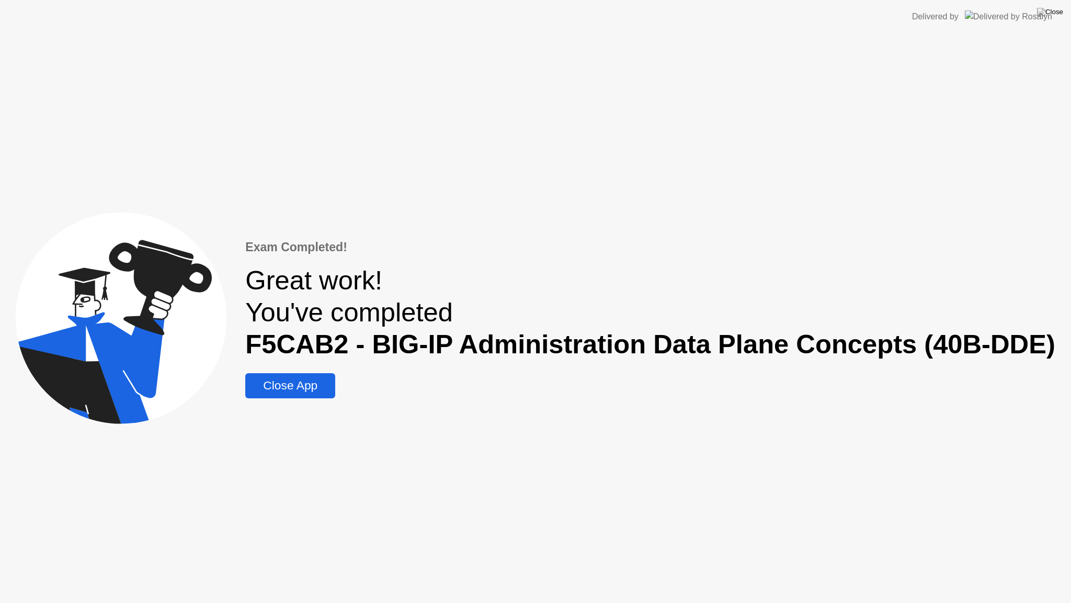
click at [307, 385] on div "Close App" at bounding box center [291, 385] width 84 height 14
